Goal: Book appointment/travel/reservation

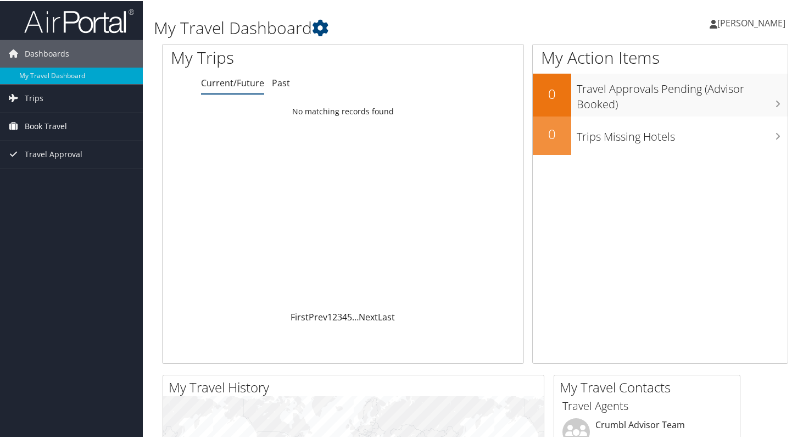
click at [54, 125] on span "Book Travel" at bounding box center [46, 124] width 42 height 27
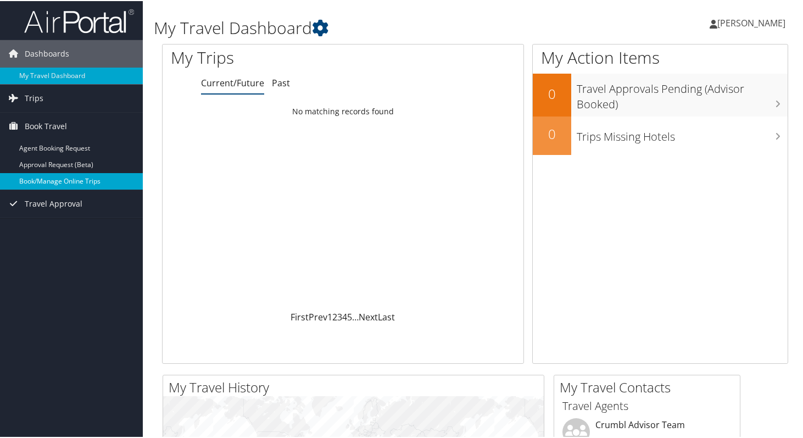
click at [62, 180] on link "Book/Manage Online Trips" at bounding box center [71, 180] width 143 height 16
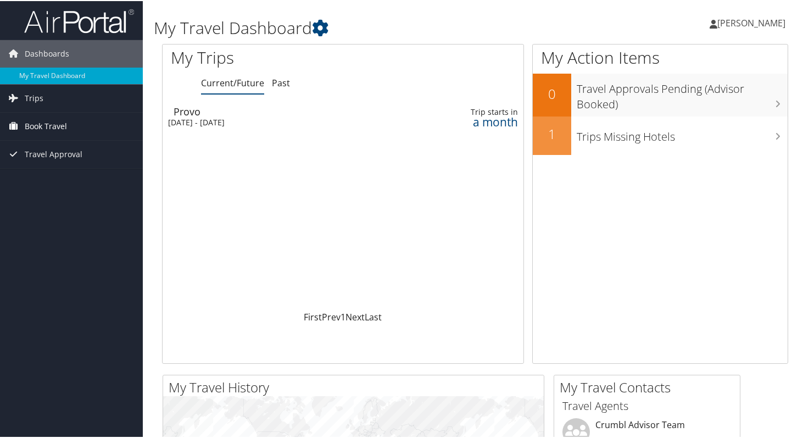
click at [60, 126] on span "Book Travel" at bounding box center [46, 124] width 42 height 27
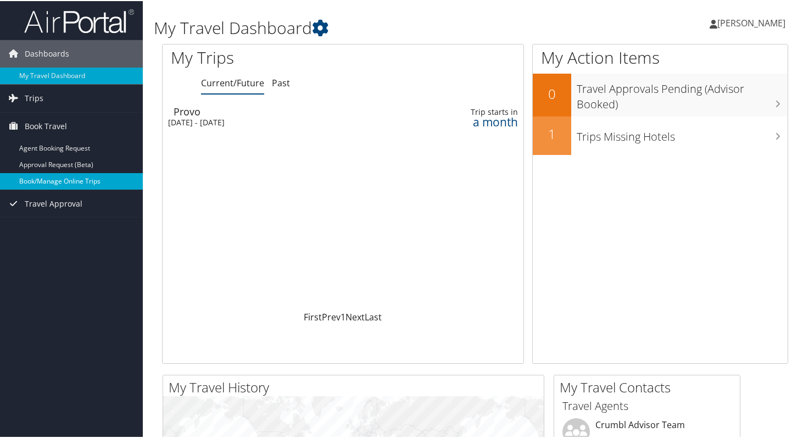
click at [71, 179] on link "Book/Manage Online Trips" at bounding box center [71, 180] width 143 height 16
